Goal: Task Accomplishment & Management: Manage account settings

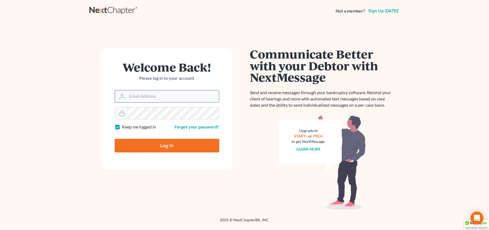
click at [167, 92] on input "Email Address" at bounding box center [173, 96] width 92 height 12
type input "[EMAIL_ADDRESS][DOMAIN_NAME]"
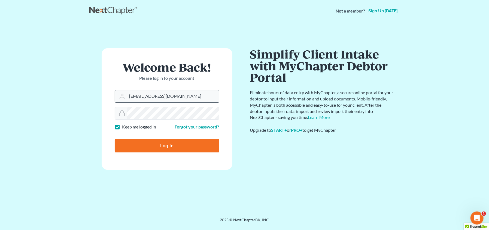
click at [115, 139] on input "Log In" at bounding box center [167, 146] width 105 height 14
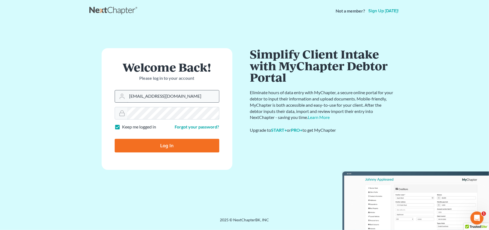
type input "Thinking..."
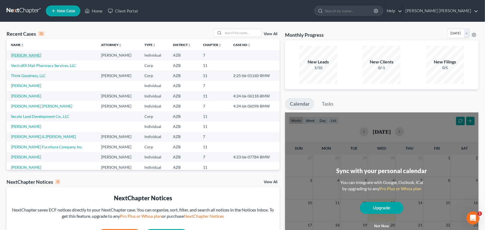
click at [35, 54] on link "Smith, Christopher" at bounding box center [26, 55] width 30 height 5
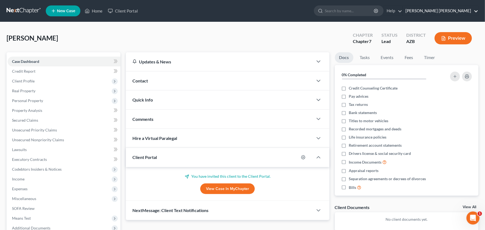
click at [464, 12] on link "Mesch Clark Rothschild" at bounding box center [440, 11] width 75 height 10
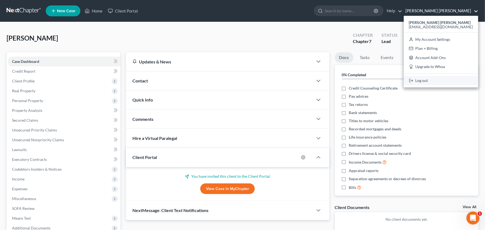
drag, startPoint x: 443, startPoint y: 81, endPoint x: 437, endPoint y: 78, distance: 6.8
click at [442, 81] on link "Log out" at bounding box center [441, 80] width 74 height 9
